Goal: Information Seeking & Learning: Learn about a topic

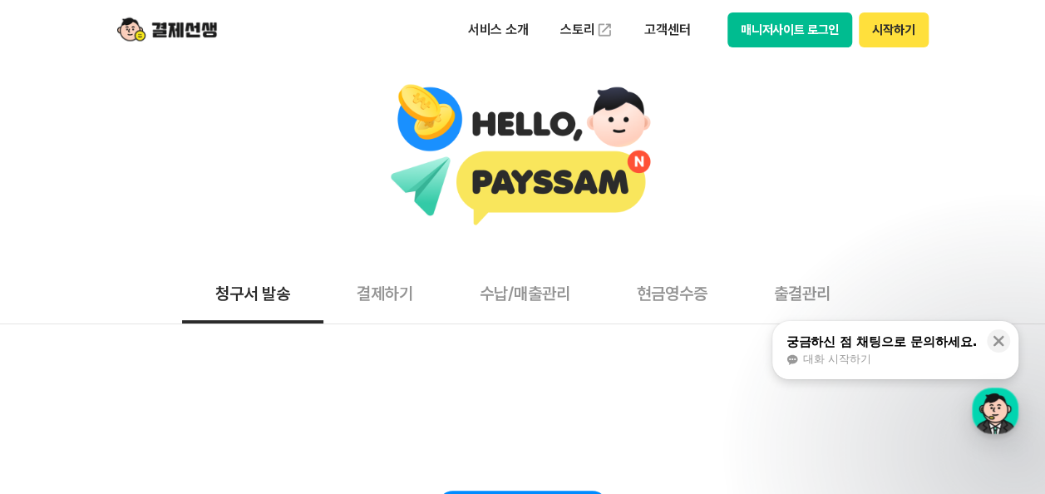
click at [389, 290] on button "결제하기" at bounding box center [384, 293] width 123 height 62
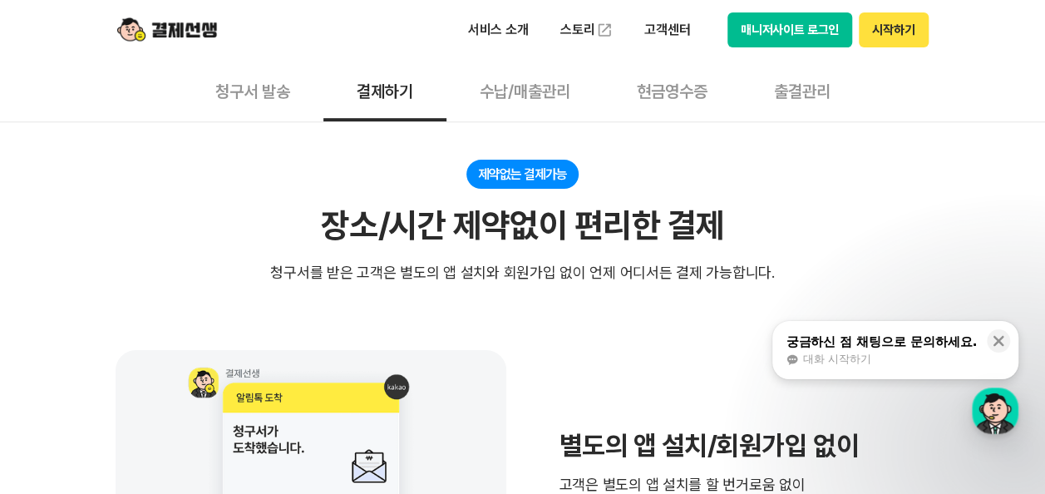
scroll to position [332, 0]
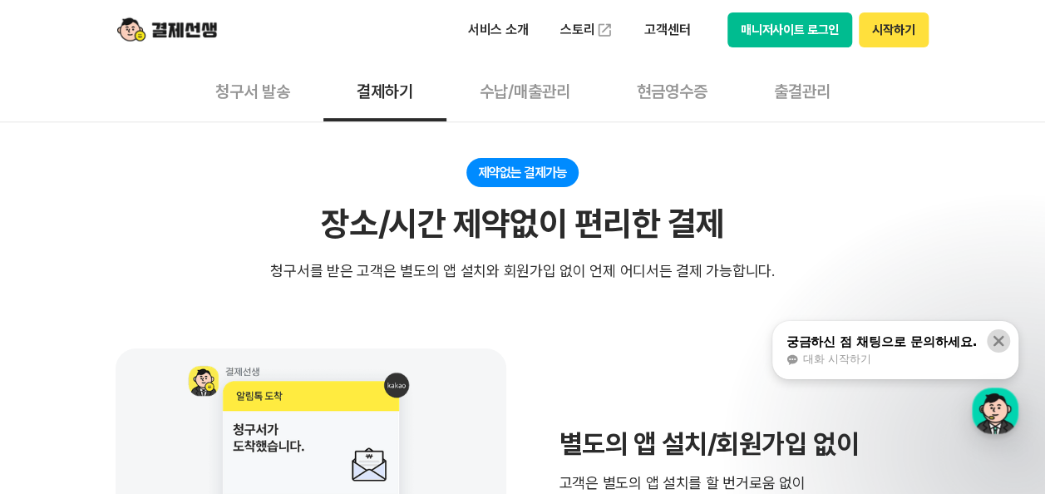
click at [993, 339] on icon at bounding box center [998, 340] width 17 height 17
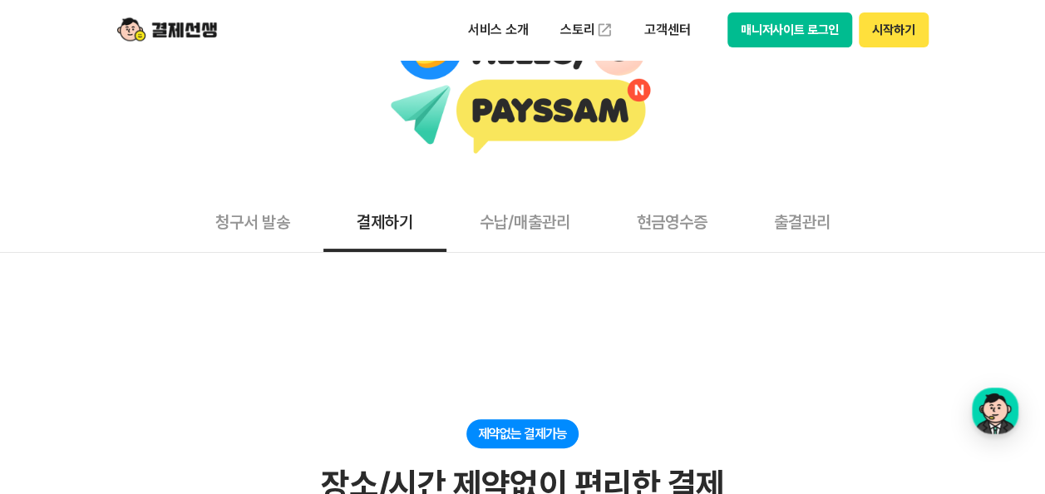
scroll to position [0, 0]
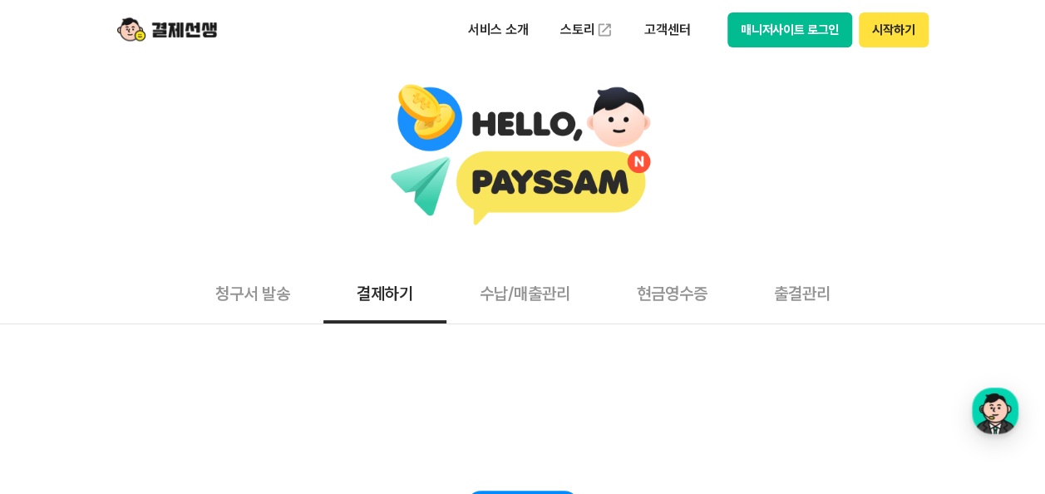
click at [561, 279] on button "수납/매출관리" at bounding box center [524, 293] width 157 height 62
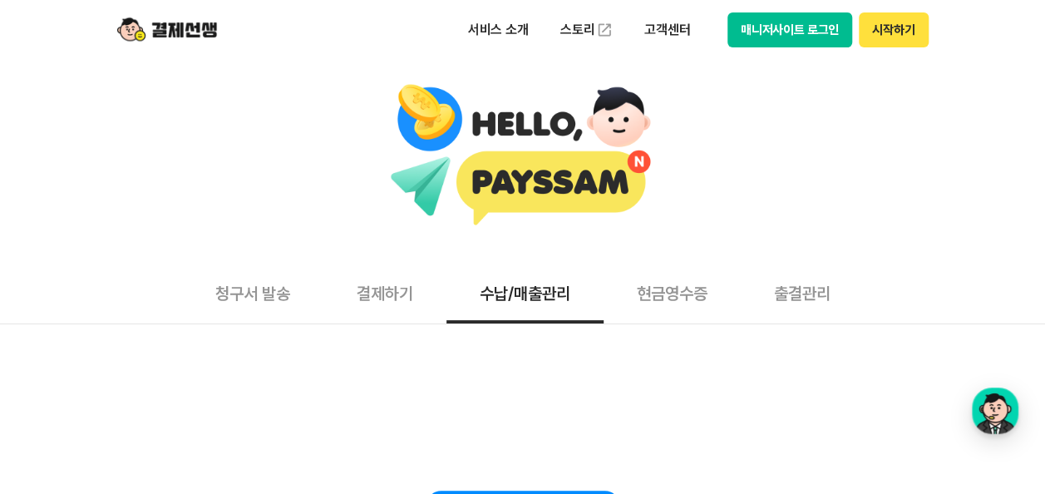
click at [665, 283] on button "현금영수증" at bounding box center [671, 293] width 137 height 62
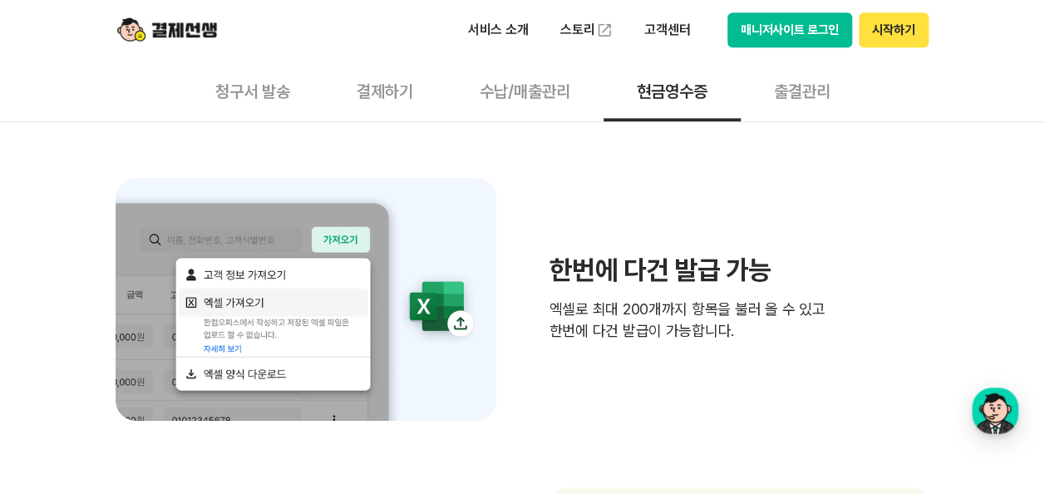
scroll to position [914, 0]
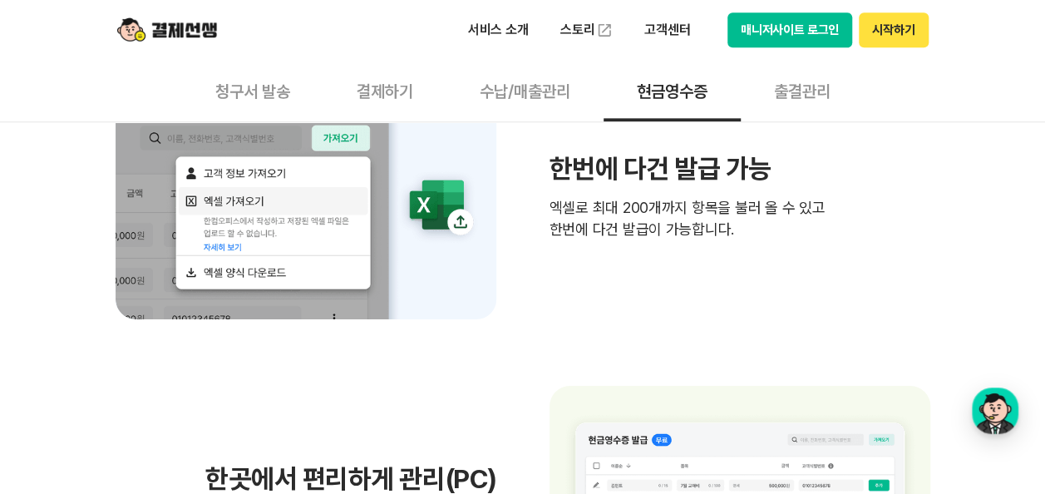
click at [825, 95] on button "출결관리" at bounding box center [802, 91] width 123 height 62
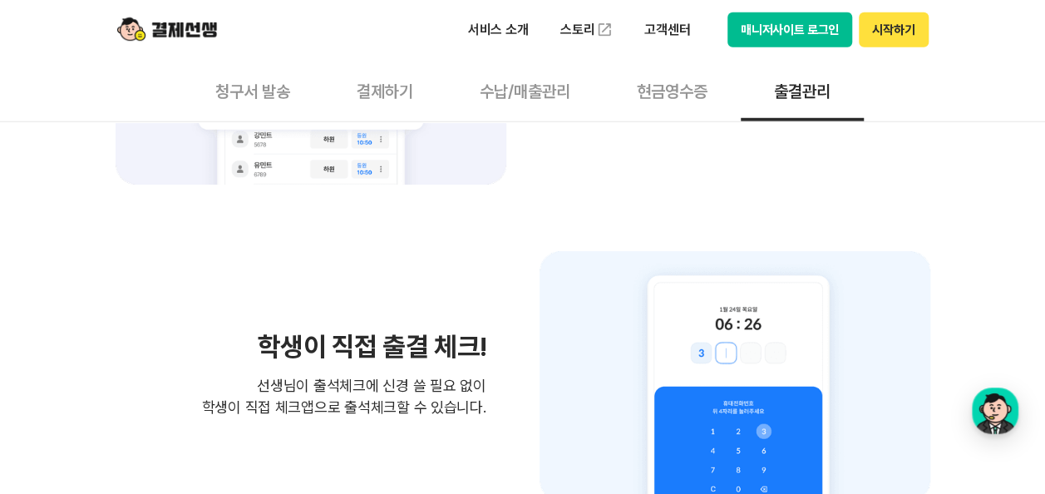
scroll to position [2826, 0]
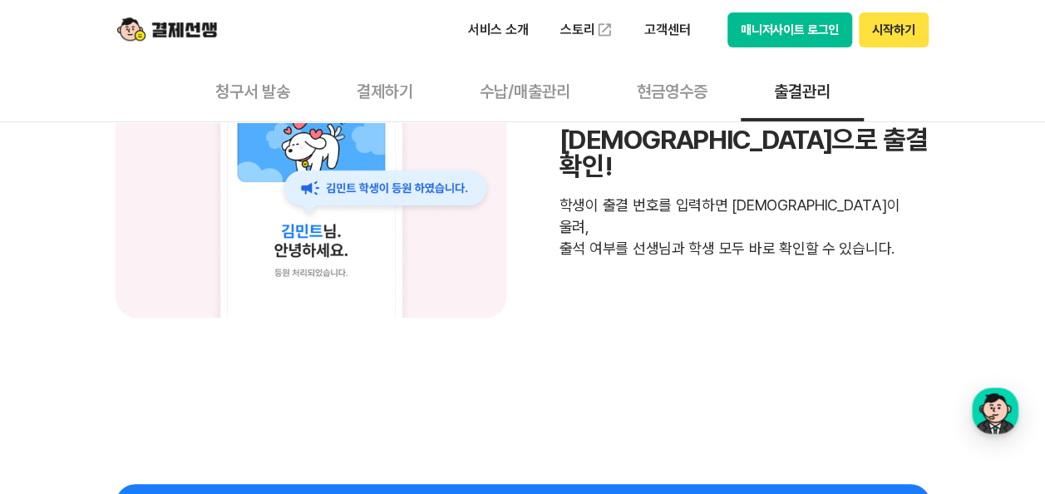
click at [431, 91] on button "결제하기" at bounding box center [384, 91] width 123 height 62
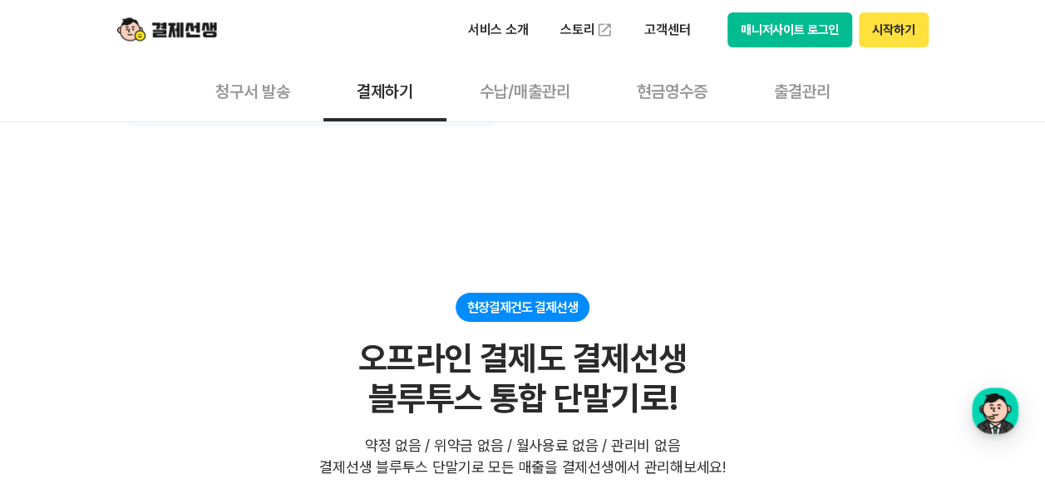
scroll to position [2931, 0]
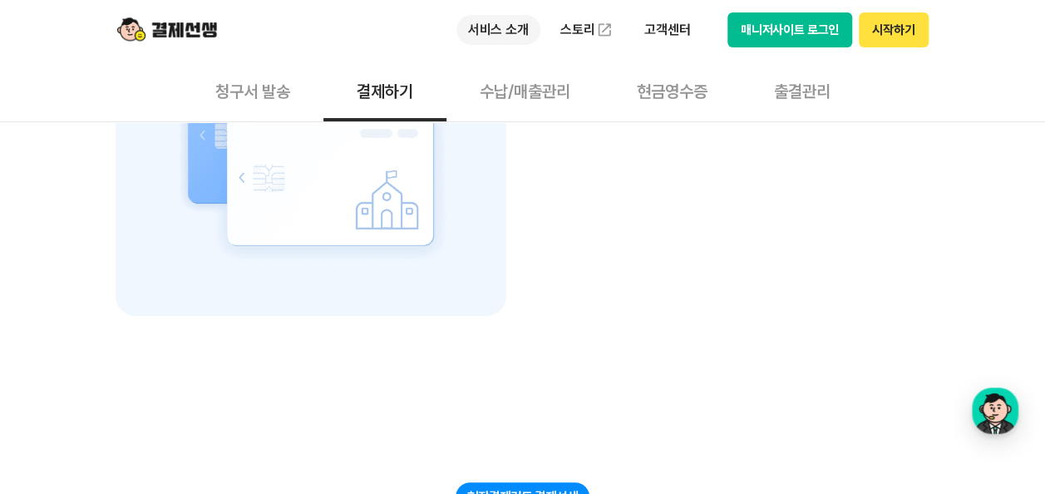
click at [534, 35] on p "서비스 소개" at bounding box center [498, 30] width 84 height 30
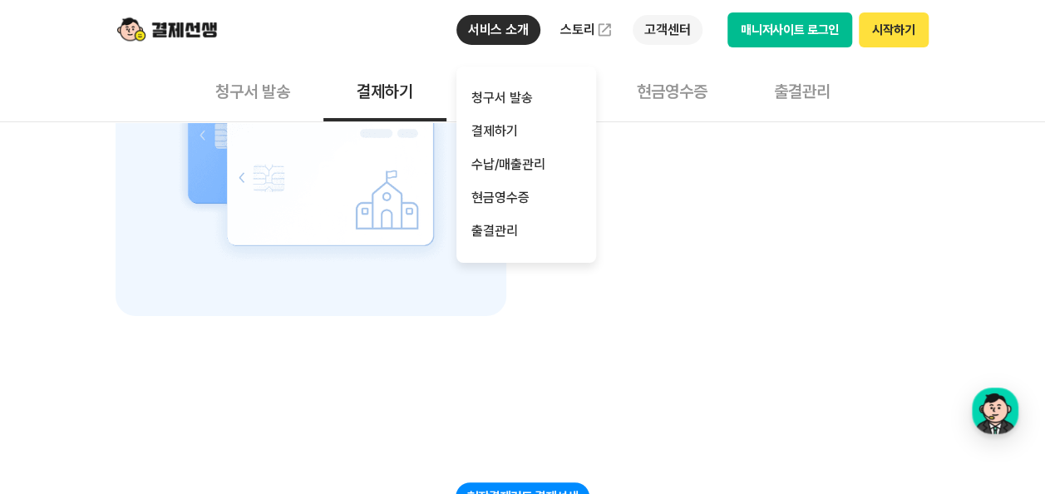
click at [645, 32] on p "고객센터" at bounding box center [667, 30] width 69 height 30
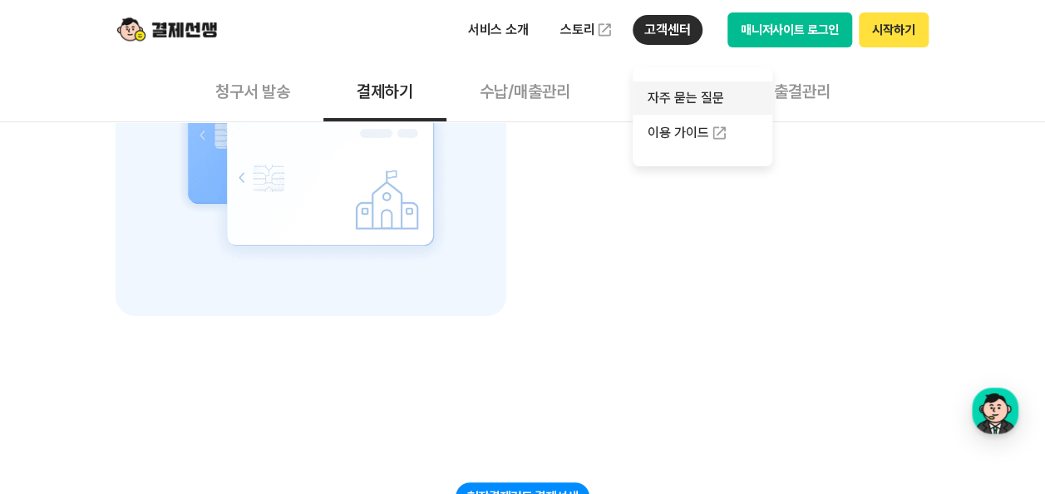
click at [686, 91] on link "자주 묻는 질문" at bounding box center [703, 97] width 140 height 33
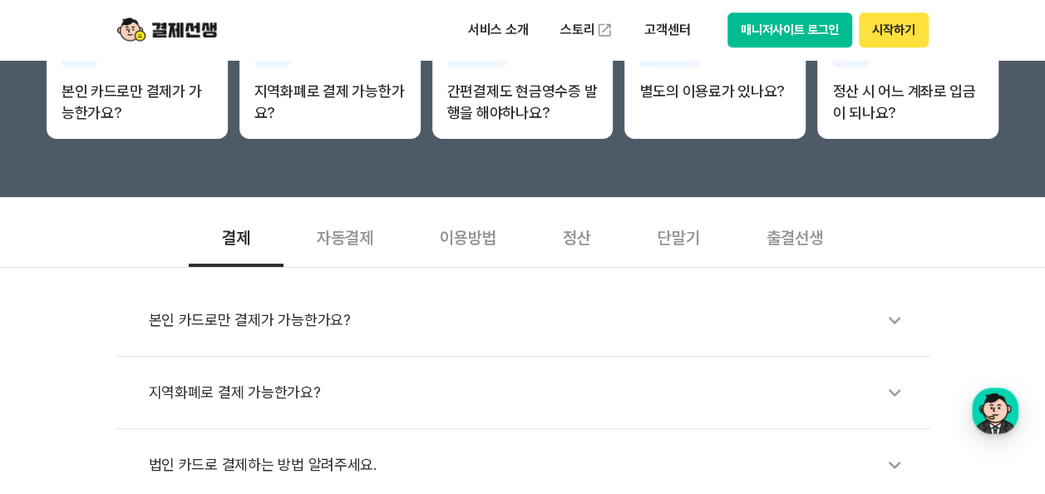
scroll to position [416, 0]
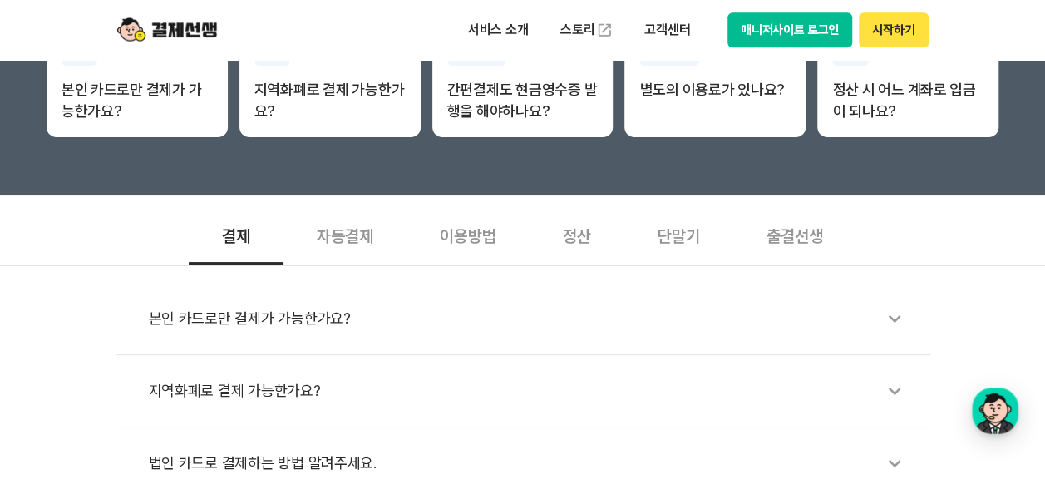
click at [575, 224] on div "정산" at bounding box center [576, 235] width 95 height 62
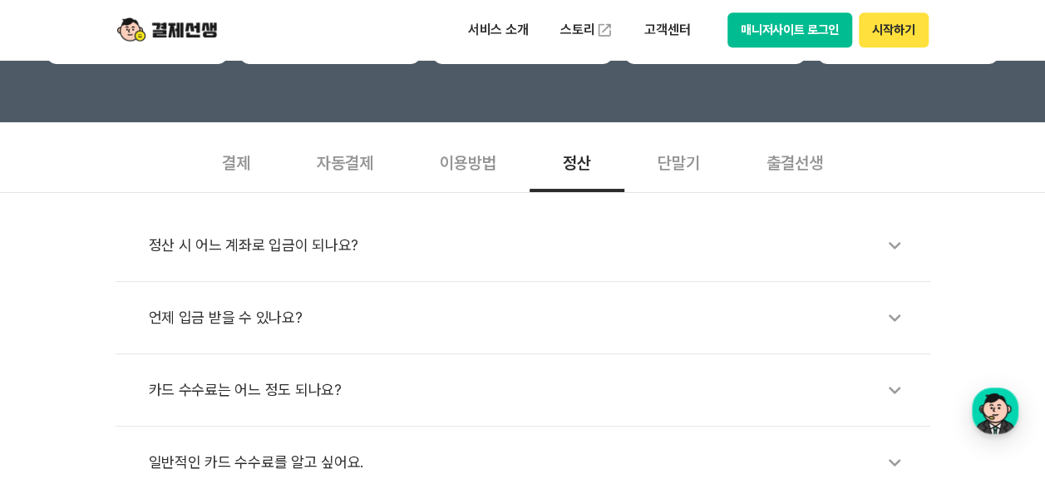
scroll to position [582, 0]
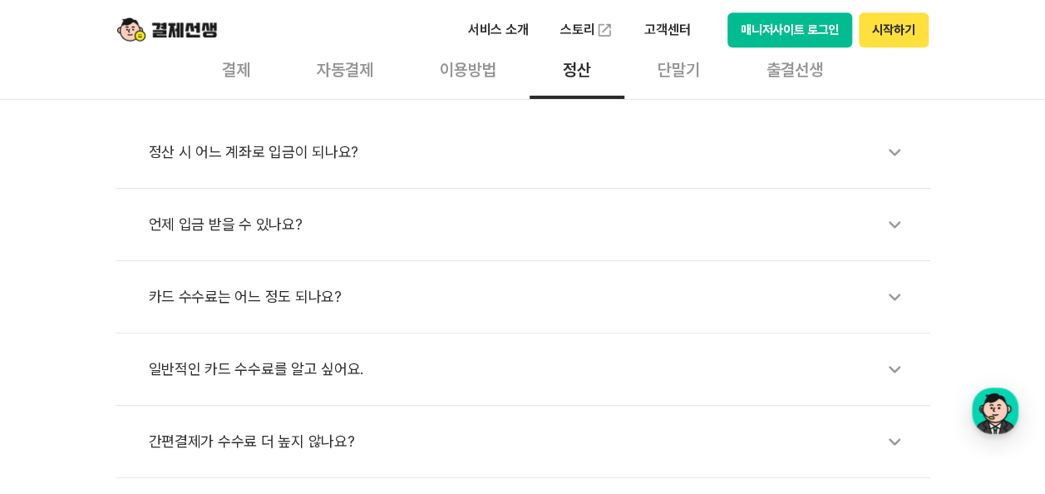
click at [280, 292] on div "카드 수수료는 어느 정도 되나요?" at bounding box center [531, 297] width 765 height 38
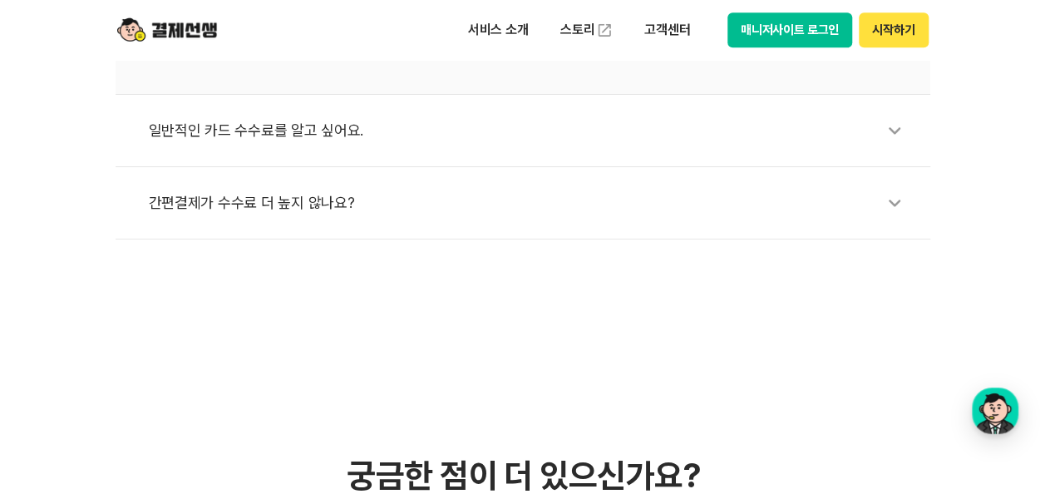
scroll to position [997, 0]
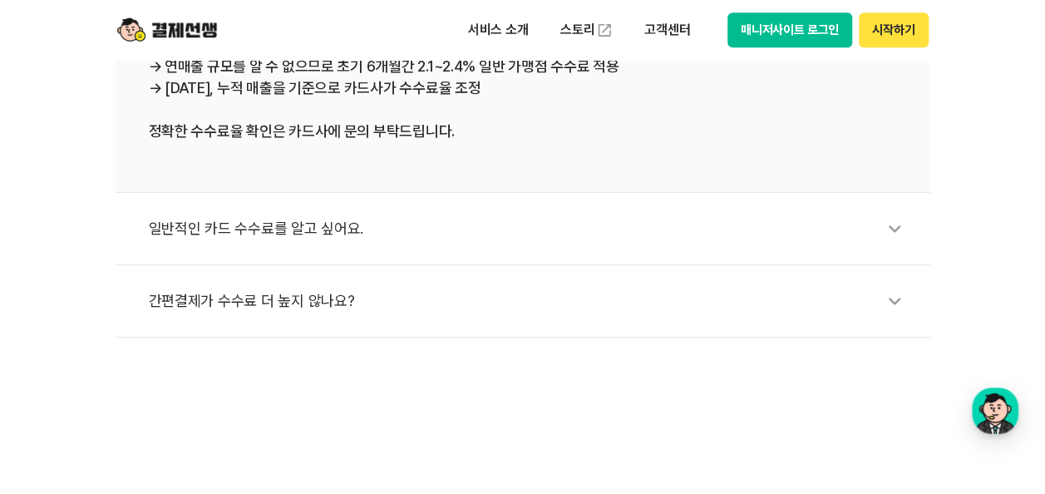
click at [386, 233] on div "일반적인 카드 수수료를 알고 싶어요." at bounding box center [531, 228] width 765 height 38
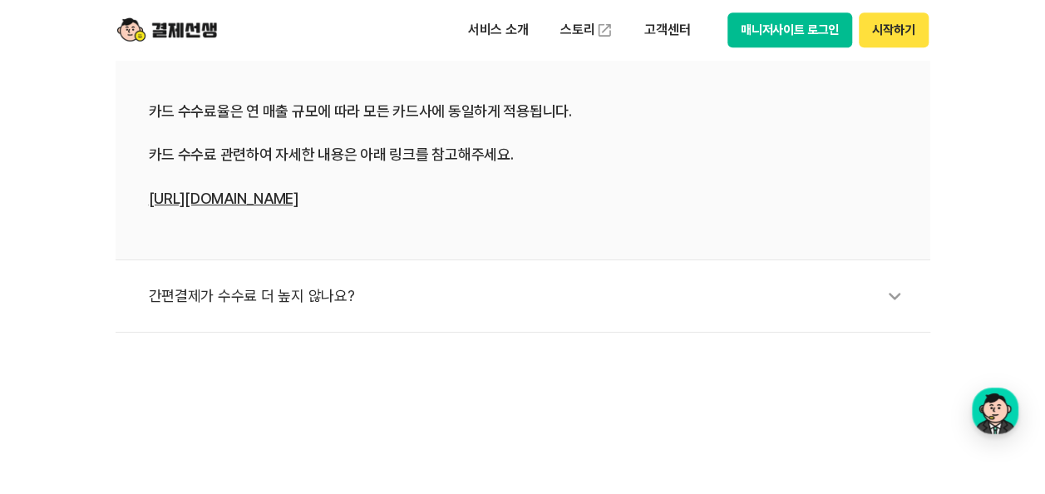
scroll to position [914, 0]
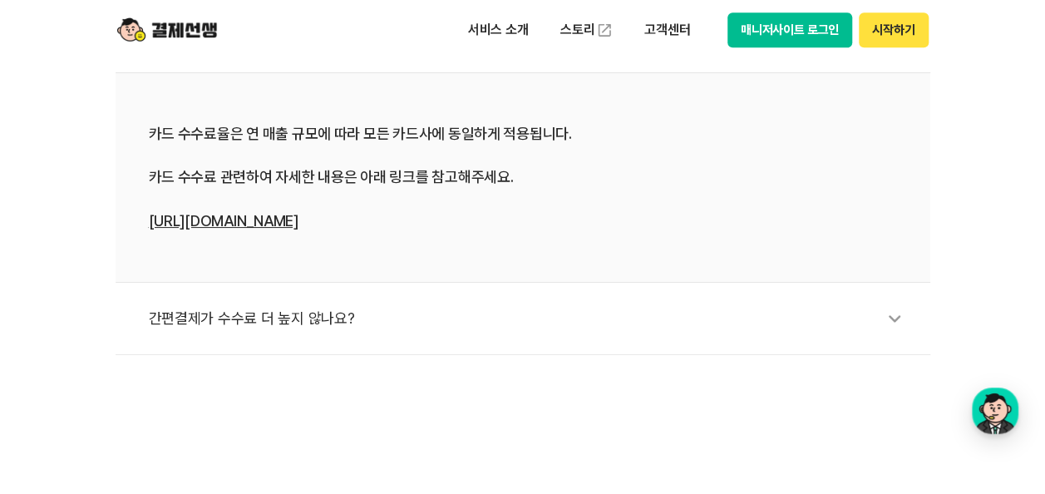
click at [334, 320] on div "간편결제가 수수료 더 높지 않나요?" at bounding box center [531, 318] width 765 height 38
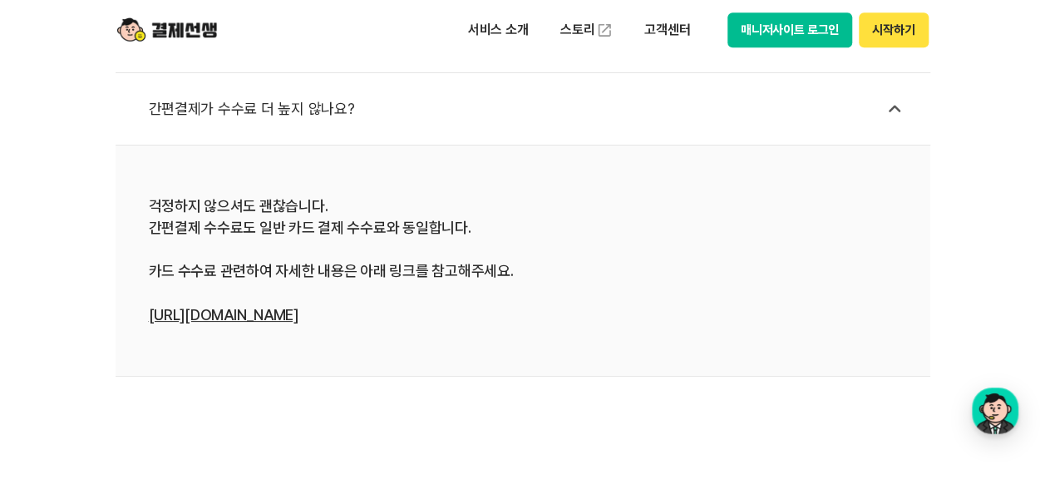
scroll to position [499, 0]
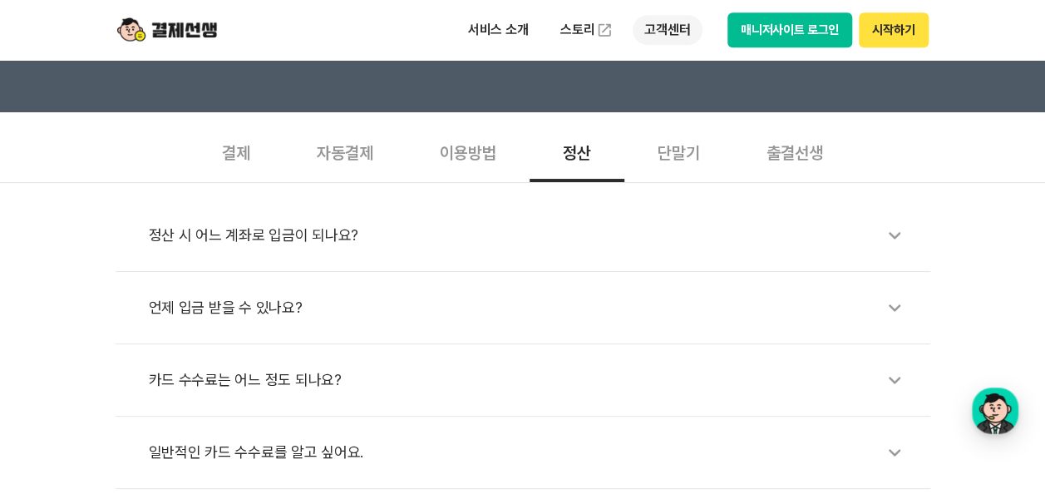
click at [651, 33] on p "고객센터" at bounding box center [667, 30] width 69 height 30
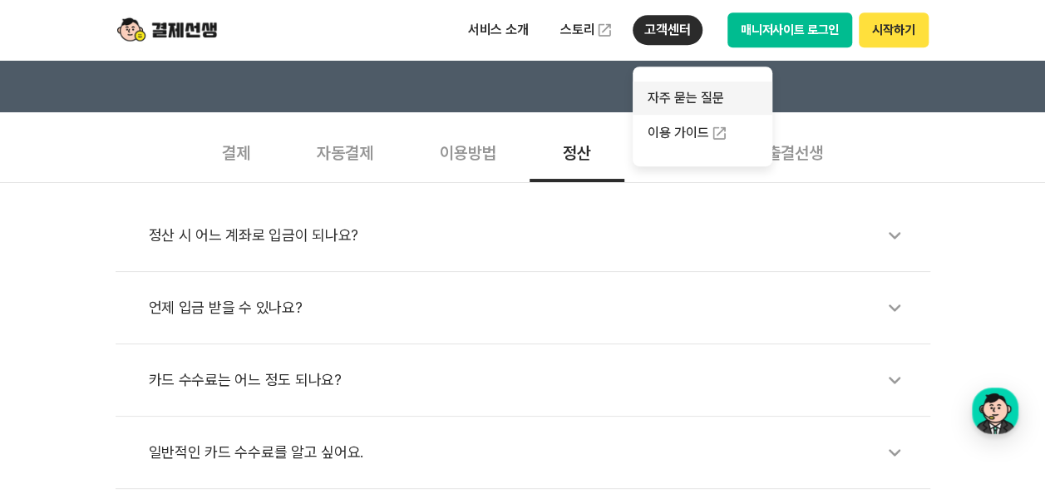
click at [665, 96] on link "자주 묻는 질문" at bounding box center [703, 97] width 140 height 33
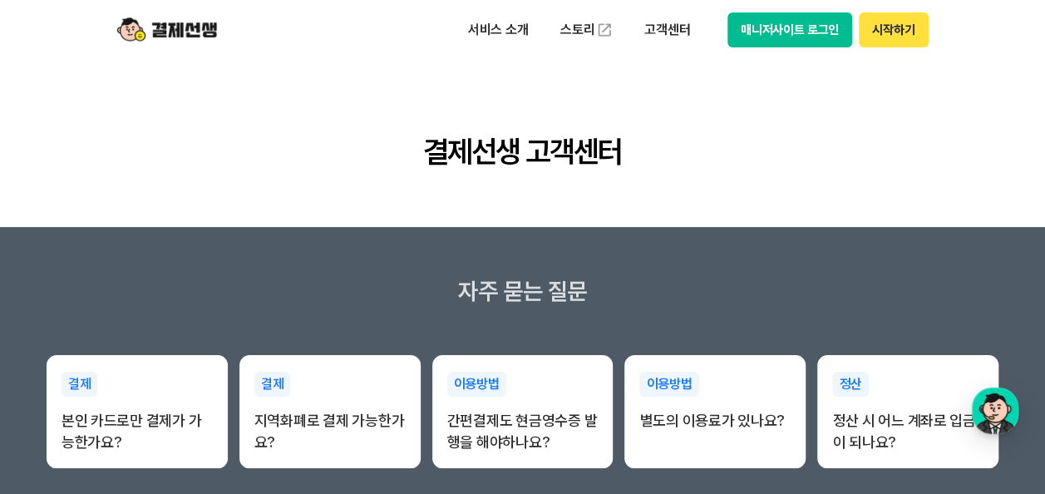
scroll to position [166, 0]
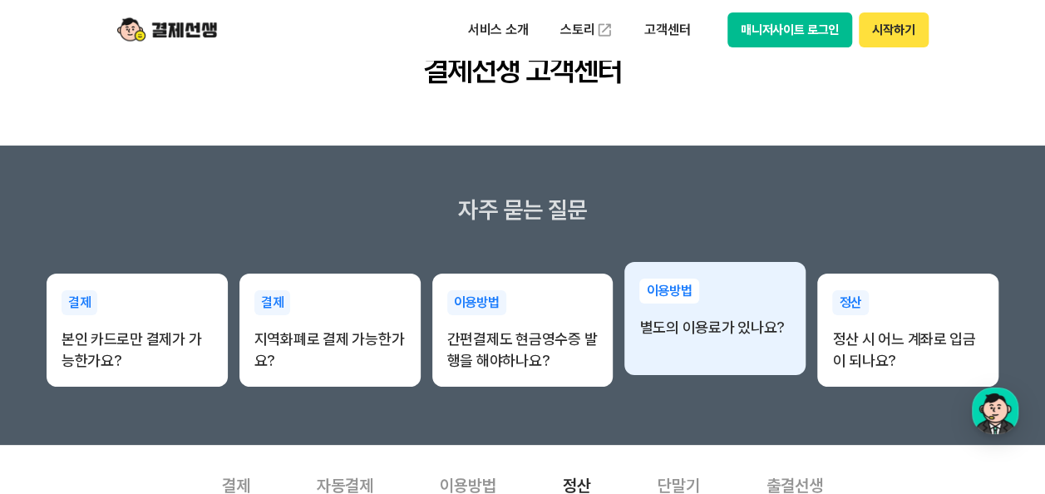
click at [672, 280] on p "이용방법" at bounding box center [668, 290] width 59 height 25
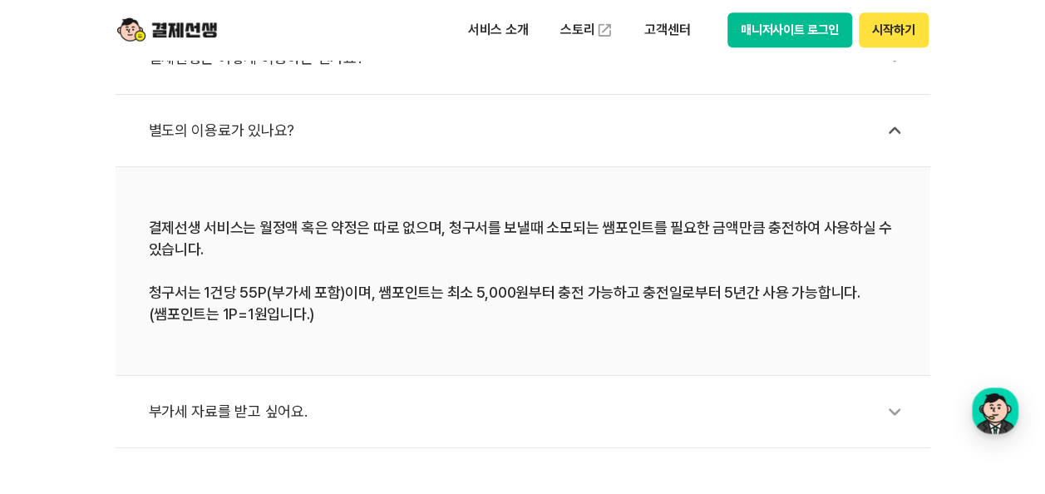
scroll to position [831, 0]
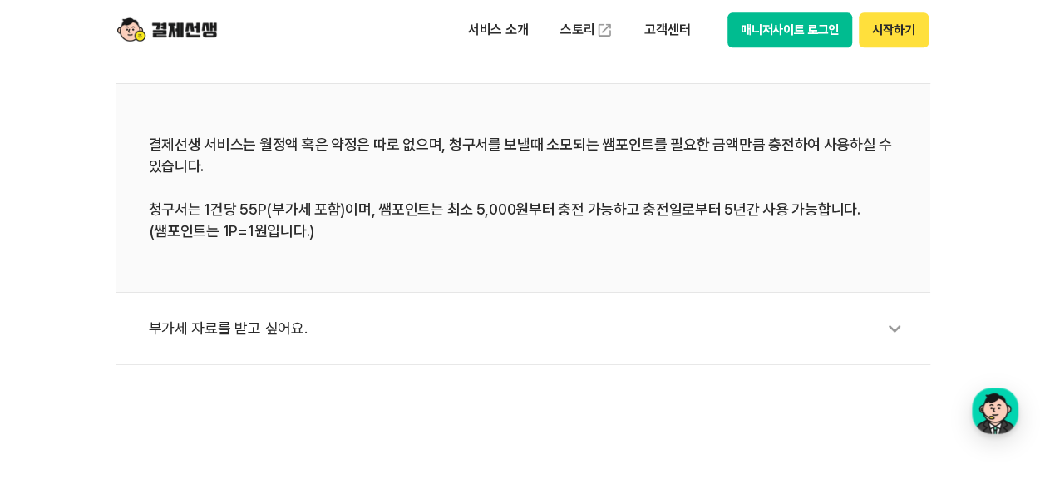
click at [590, 347] on li "부가세 자료를 받고 싶어요." at bounding box center [523, 329] width 815 height 72
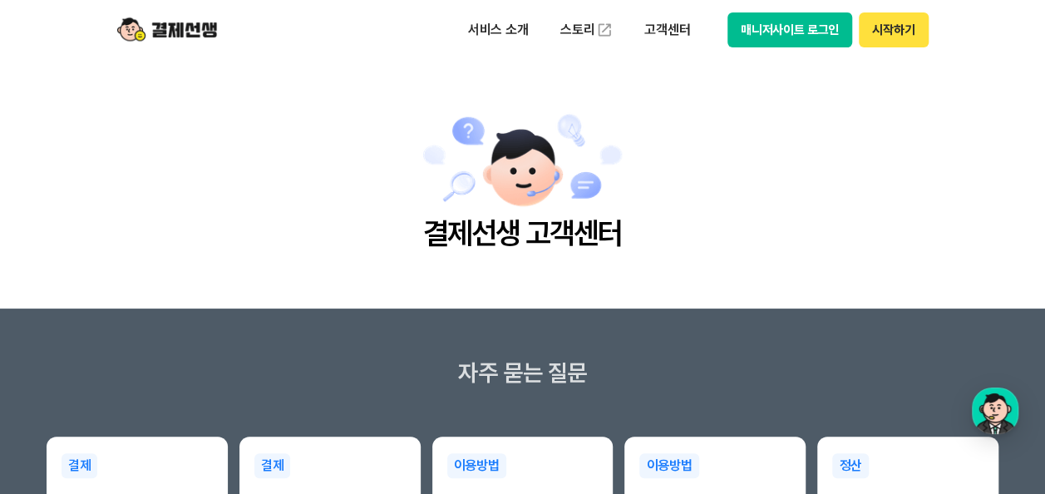
scroll to position [0, 0]
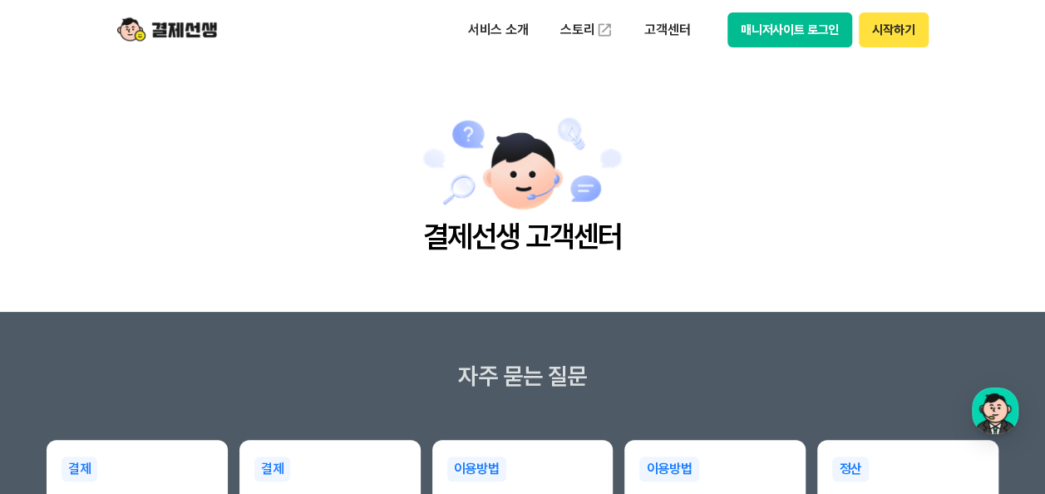
click at [175, 52] on div "서비스 소개 스토리 고객센터 매니저사이트 로그인 시작하기" at bounding box center [522, 30] width 851 height 60
click at [176, 39] on img at bounding box center [167, 30] width 100 height 32
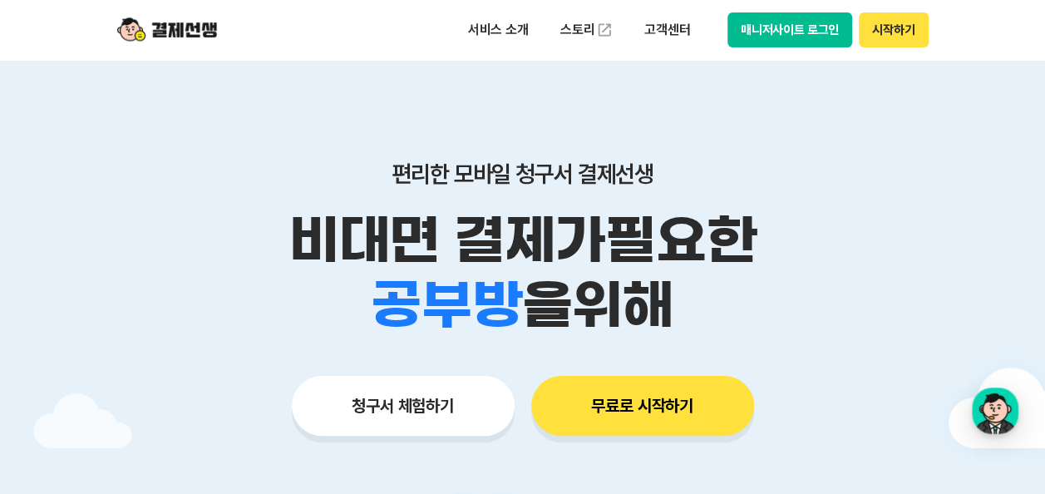
click at [718, 409] on button "무료로 시작하기" at bounding box center [642, 406] width 223 height 60
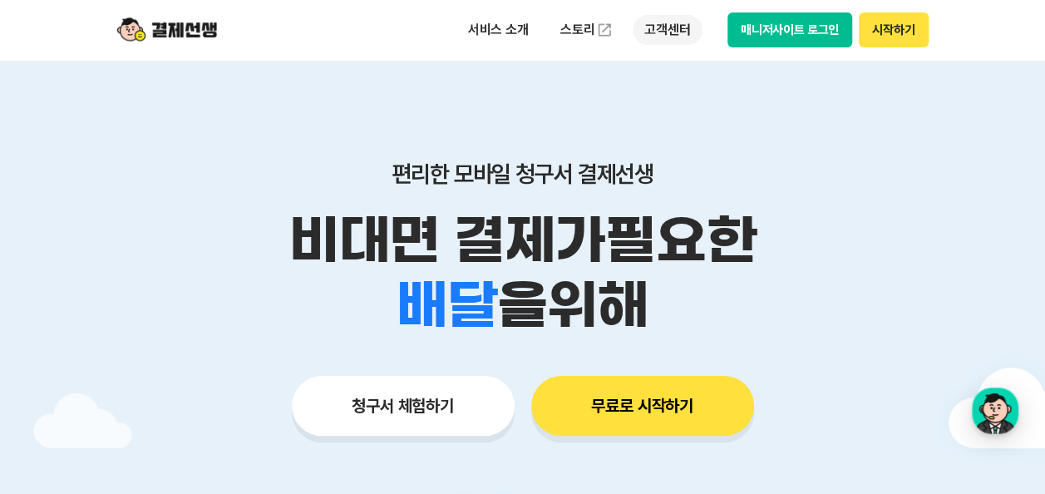
click at [677, 31] on p "고객센터" at bounding box center [667, 30] width 69 height 30
